Goal: Find specific page/section: Find specific page/section

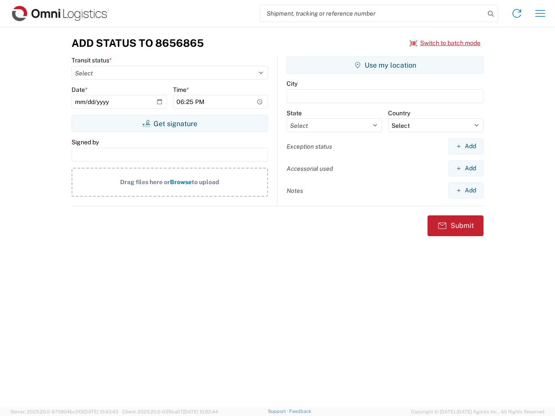
click at [372, 13] on input "search" at bounding box center [372, 13] width 224 height 16
click at [490, 14] on icon at bounding box center [490, 14] width 12 height 12
click at [516, 13] on icon at bounding box center [517, 13] width 14 height 14
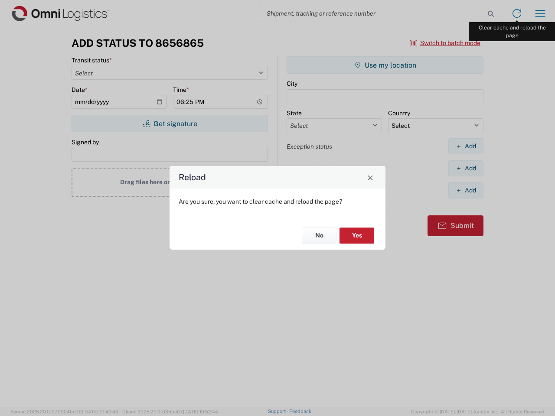
click at [540, 13] on div "Reload Are you sure, you want to clear cache and reload the page? No Yes" at bounding box center [277, 208] width 555 height 416
click at [445, 43] on div "Reload Are you sure, you want to clear cache and reload the page? No Yes" at bounding box center [277, 208] width 555 height 416
click at [169, 123] on div "Reload Are you sure, you want to clear cache and reload the page? No Yes" at bounding box center [277, 208] width 555 height 416
click at [385, 65] on div "Reload Are you sure, you want to clear cache and reload the page? No Yes" at bounding box center [277, 208] width 555 height 416
click at [465, 146] on div "Reload Are you sure, you want to clear cache and reload the page? No Yes" at bounding box center [277, 208] width 555 height 416
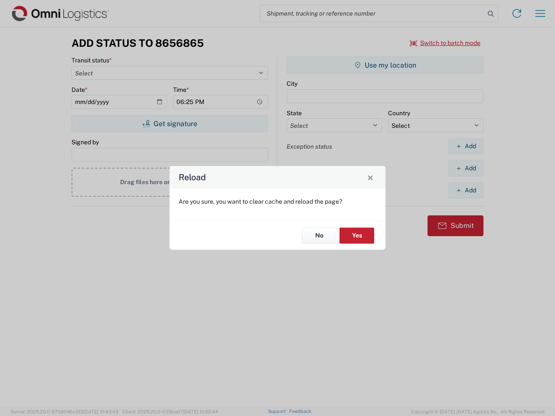
click at [465, 168] on div "Reload Are you sure, you want to clear cache and reload the page? No Yes" at bounding box center [277, 208] width 555 height 416
click at [465, 190] on div "Reload Are you sure, you want to clear cache and reload the page? No Yes" at bounding box center [277, 208] width 555 height 416
